Goal: Check status: Check status

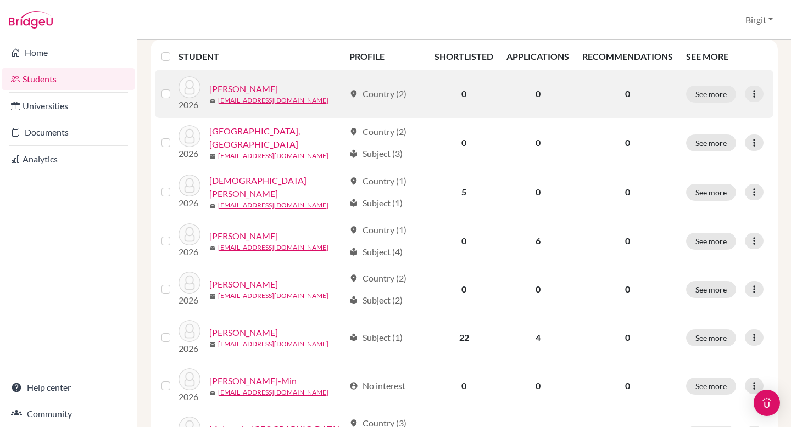
scroll to position [190, 0]
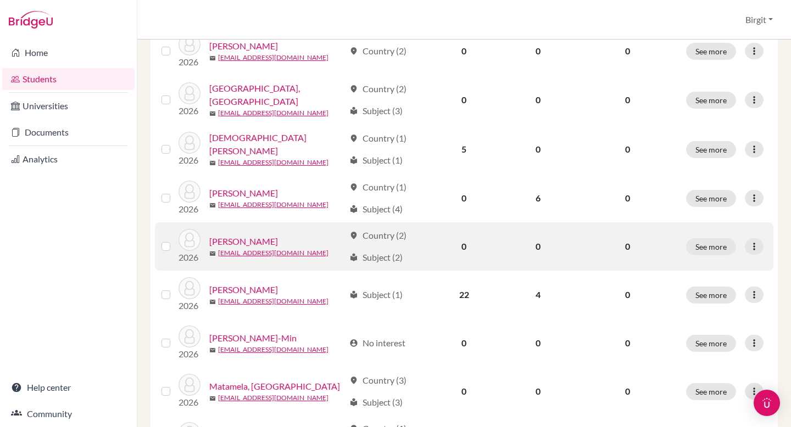
click at [241, 238] on link "[PERSON_NAME]" at bounding box center [243, 241] width 69 height 13
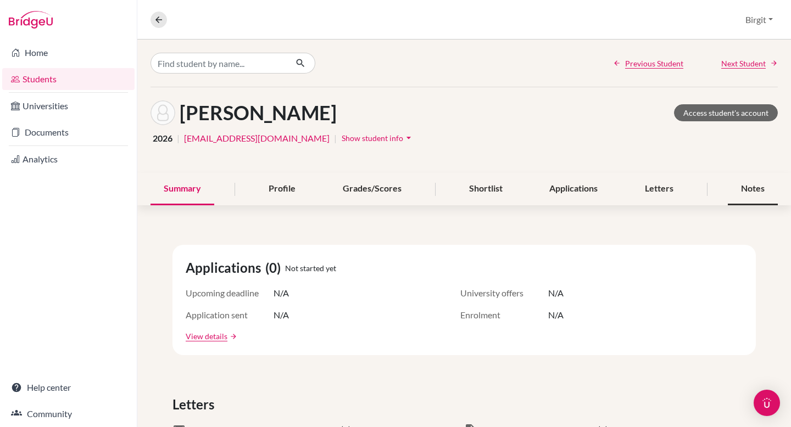
click at [752, 189] on div "Notes" at bounding box center [753, 189] width 50 height 32
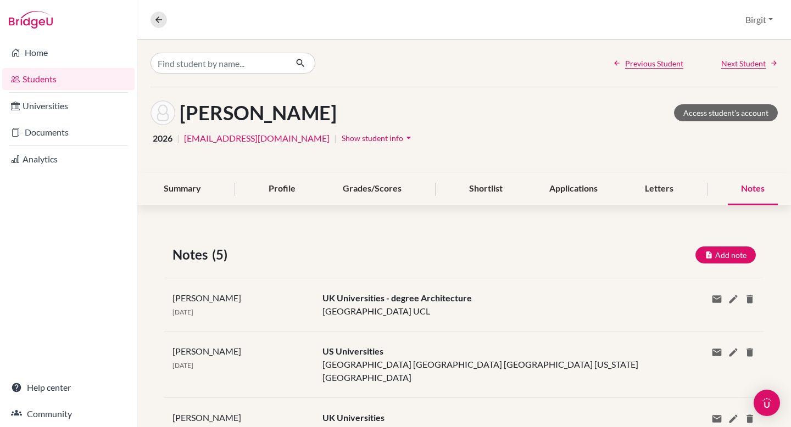
click at [437, 310] on div "UK Universities - degree Architecture University of Bath University of Edinburg…" at bounding box center [489, 305] width 350 height 26
click at [360, 191] on div "Grades/Scores" at bounding box center [372, 189] width 85 height 32
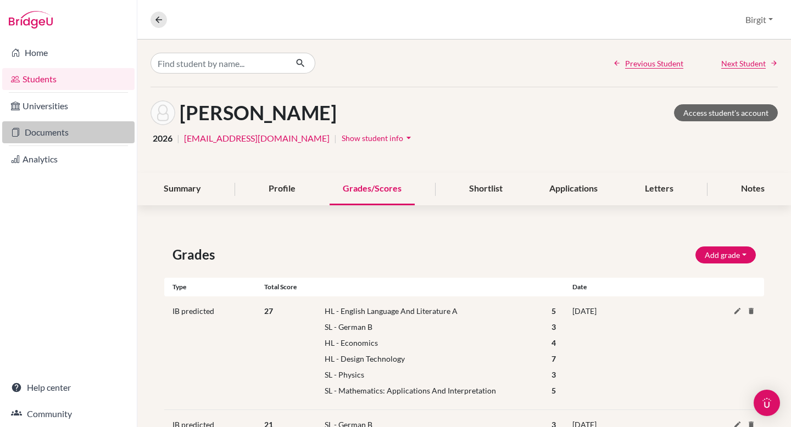
drag, startPoint x: 51, startPoint y: 131, endPoint x: 59, endPoint y: 132, distance: 8.4
click at [51, 131] on link "Documents" at bounding box center [68, 132] width 132 height 22
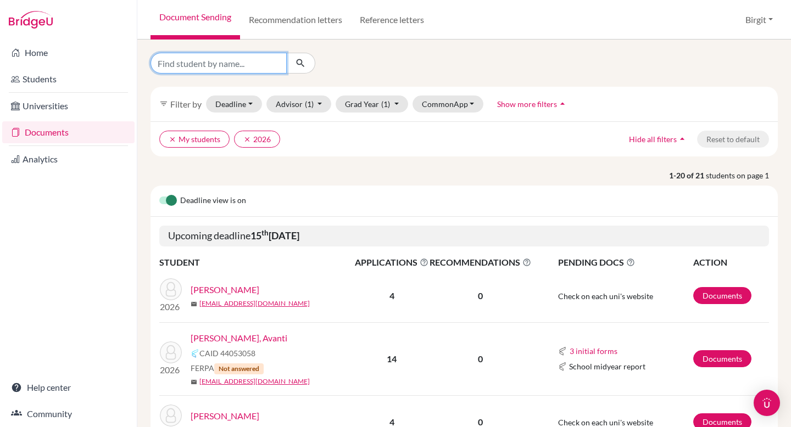
click at [250, 65] on input "Find student by name..." at bounding box center [219, 63] width 136 height 21
type input "riya"
click button "submit" at bounding box center [300, 63] width 29 height 21
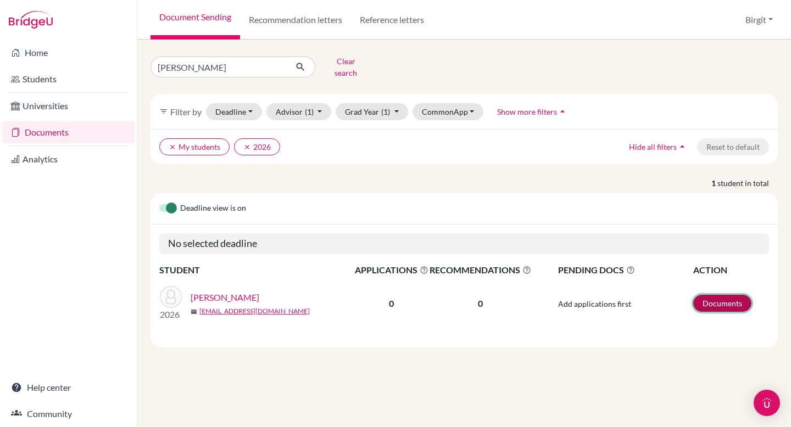
click at [730, 295] on link "Documents" at bounding box center [722, 303] width 58 height 17
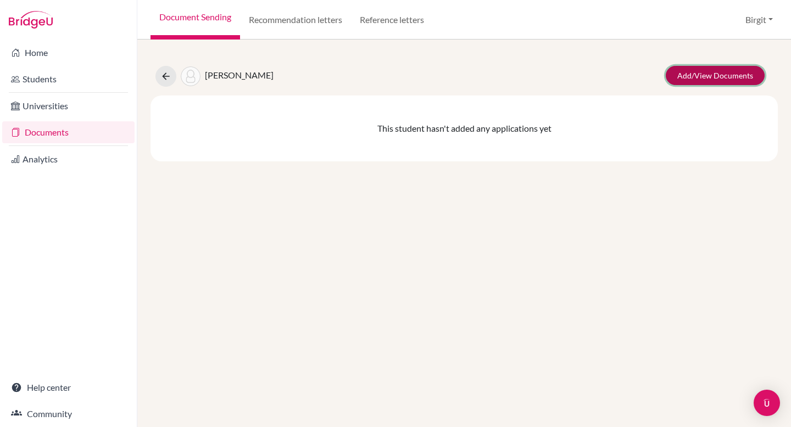
click at [715, 76] on link "Add/View Documents" at bounding box center [715, 75] width 99 height 19
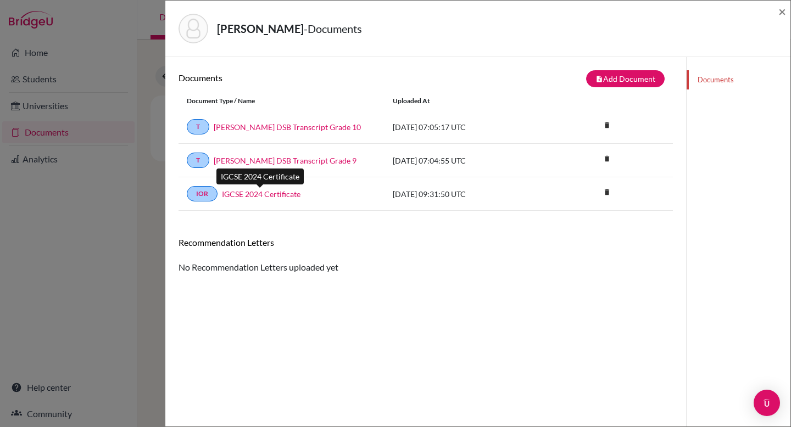
click at [261, 193] on link "IGCSE 2024 Certificate" at bounding box center [261, 194] width 79 height 12
click at [270, 196] on link "IGCSE 2024 Certificate" at bounding box center [261, 194] width 79 height 12
click at [784, 10] on span "×" at bounding box center [782, 11] width 8 height 16
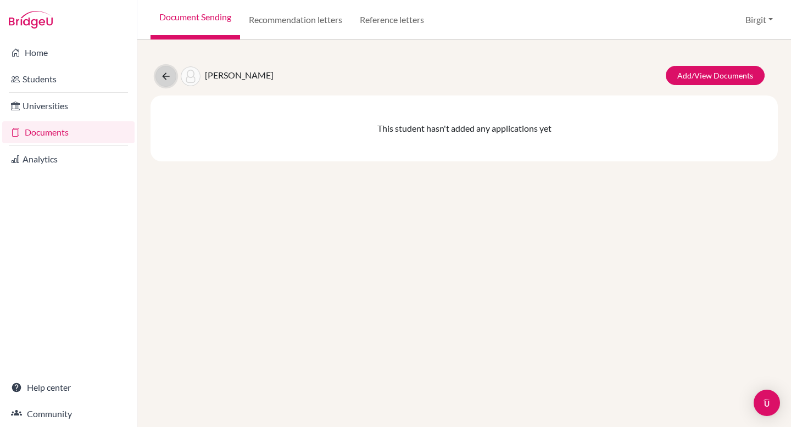
click at [170, 74] on icon at bounding box center [165, 76] width 11 height 11
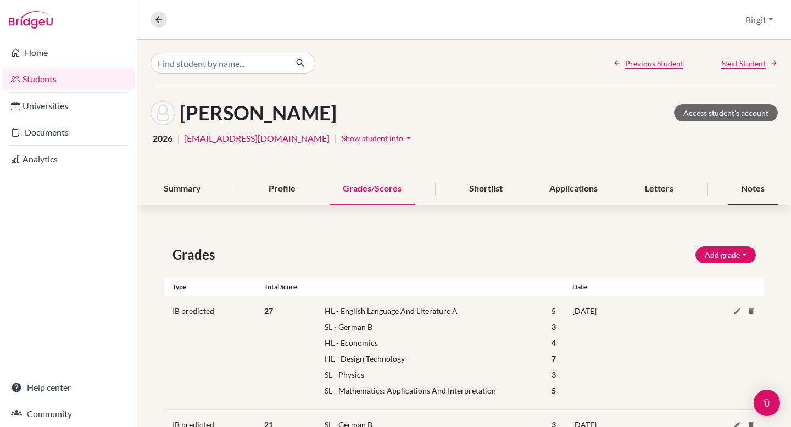
click at [747, 182] on div "Notes" at bounding box center [753, 189] width 50 height 32
